Goal: Task Accomplishment & Management: Complete application form

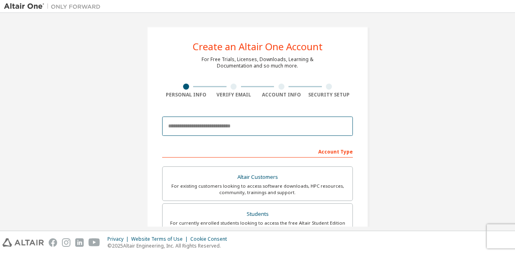
click at [203, 126] on input "email" at bounding box center [257, 126] width 191 height 19
type input "**********"
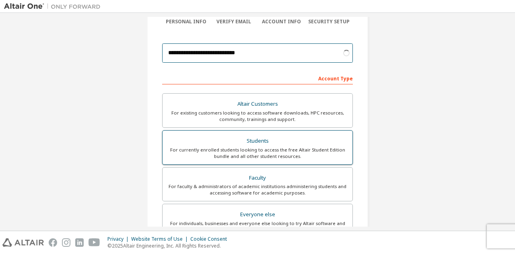
scroll to position [81, 0]
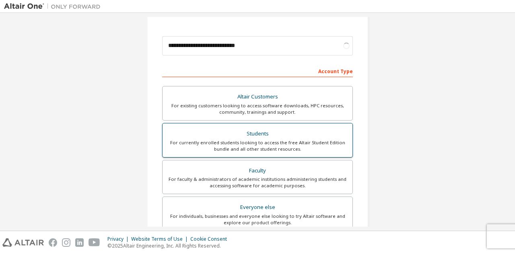
click at [219, 143] on div "For currently enrolled students looking to access the free Altair Student Editi…" at bounding box center [257, 146] width 180 height 13
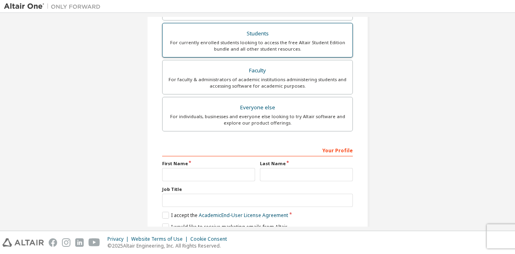
scroll to position [235, 0]
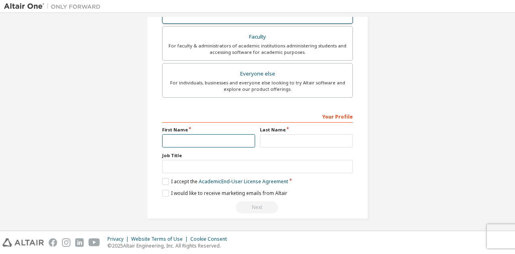
click at [219, 143] on input "text" at bounding box center [208, 140] width 93 height 13
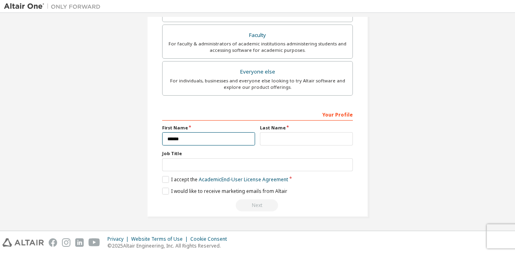
scroll to position [214, 0]
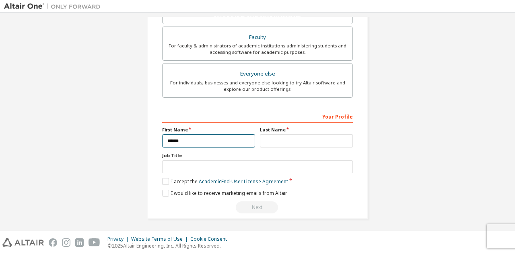
type input "******"
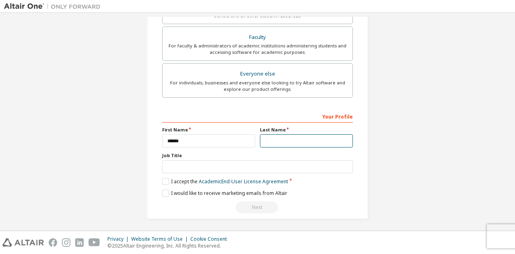
click at [280, 142] on input "text" at bounding box center [306, 140] width 93 height 13
type input "*******"
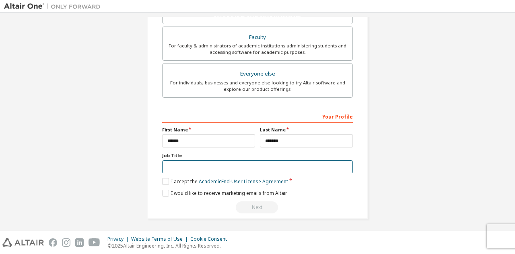
click at [209, 166] on input "text" at bounding box center [257, 167] width 191 height 13
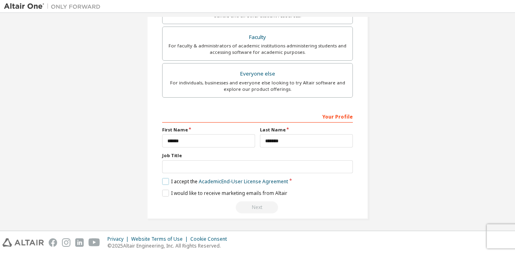
click at [165, 180] on label "I accept the Academic End-User License Agreement" at bounding box center [225, 181] width 126 height 7
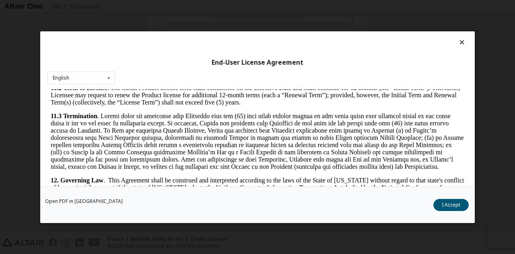
scroll to position [1337, 0]
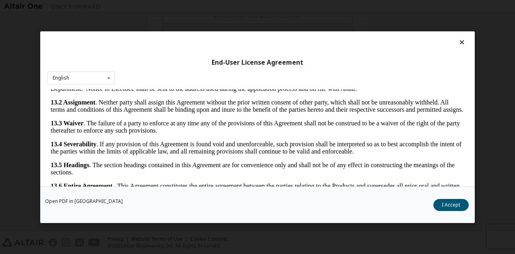
drag, startPoint x: 458, startPoint y: 100, endPoint x: 509, endPoint y: 314, distance: 219.4
click at [464, 202] on button "I Accept" at bounding box center [451, 205] width 35 height 12
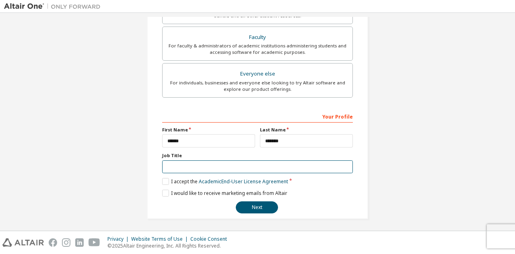
click at [184, 169] on input "text" at bounding box center [257, 167] width 191 height 13
type input "*"
type input "*******"
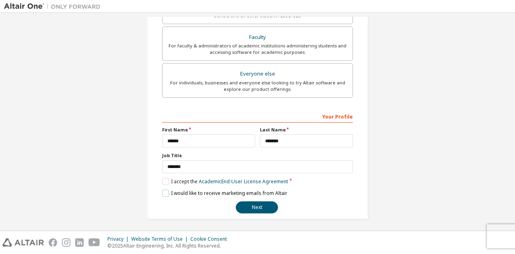
click at [167, 190] on label "I would like to receive marketing emails from Altair" at bounding box center [224, 193] width 125 height 7
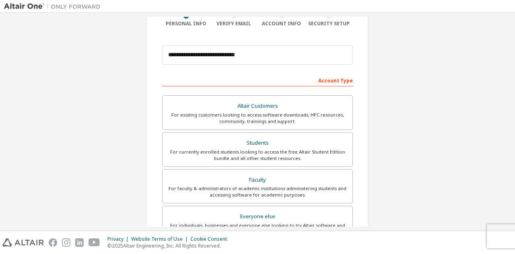
scroll to position [214, 0]
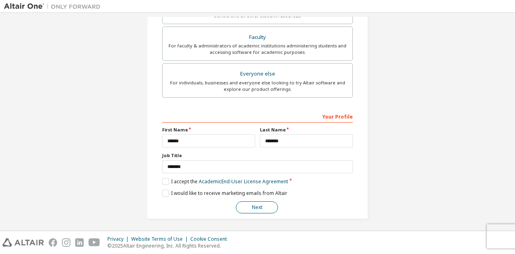
click at [255, 204] on button "Next" at bounding box center [257, 208] width 42 height 12
click at [283, 143] on input "*******" at bounding box center [306, 140] width 93 height 13
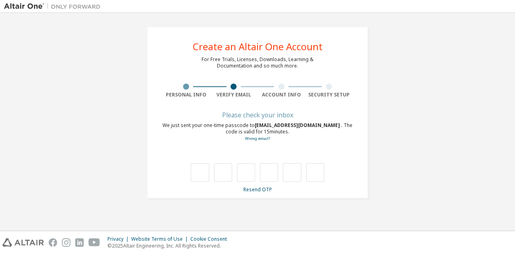
scroll to position [0, 0]
type input "*"
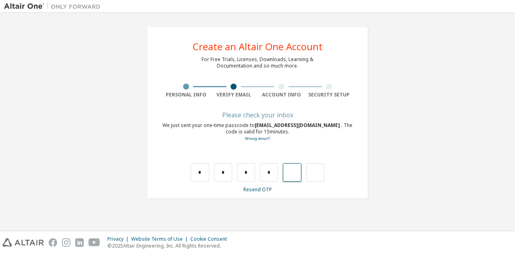
type input "*"
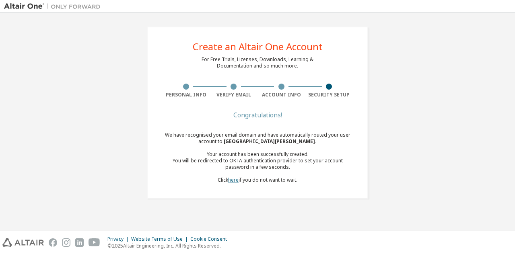
click at [233, 181] on link "here" at bounding box center [233, 180] width 10 height 7
click at [232, 178] on link "here" at bounding box center [233, 180] width 10 height 7
